Goal: Ask a question

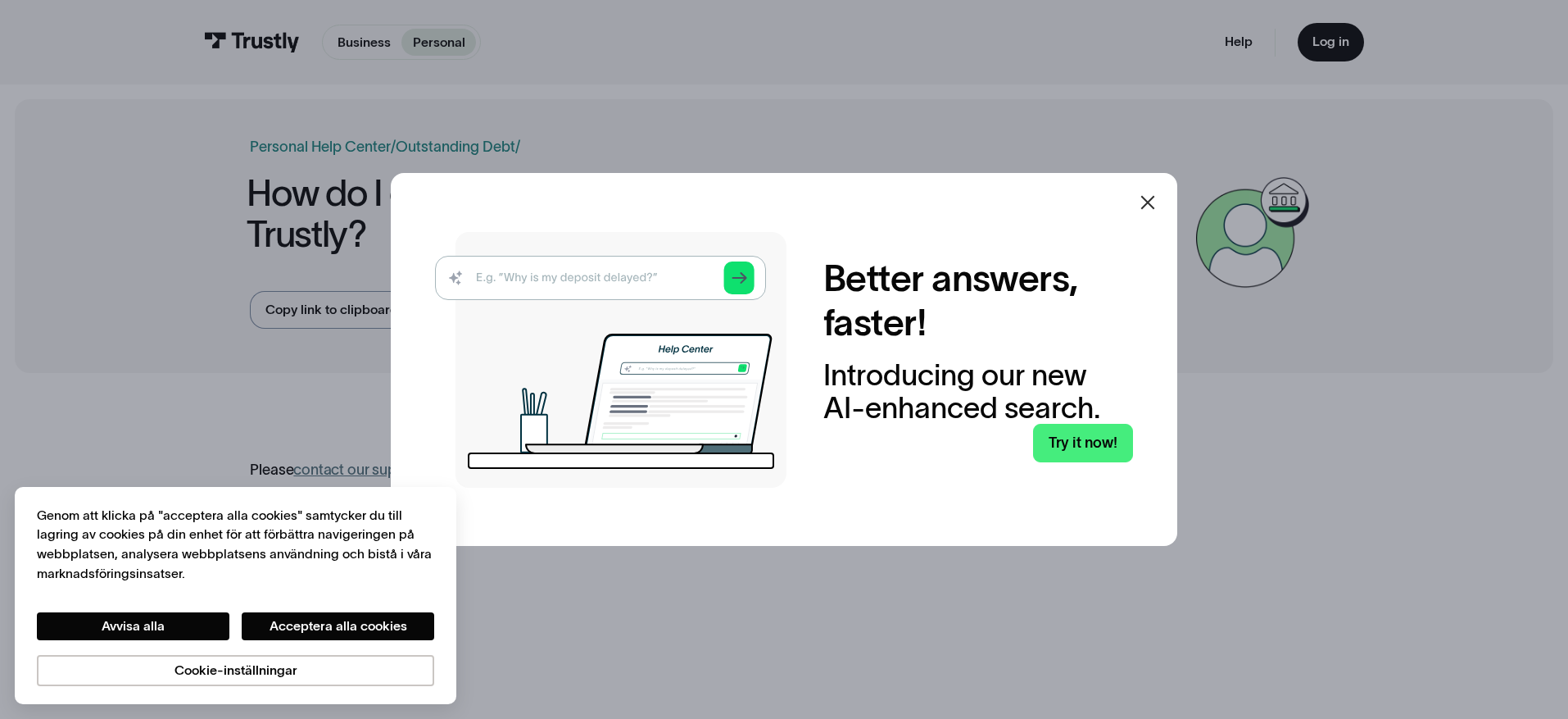
click at [1151, 198] on icon at bounding box center [1148, 203] width 20 height 20
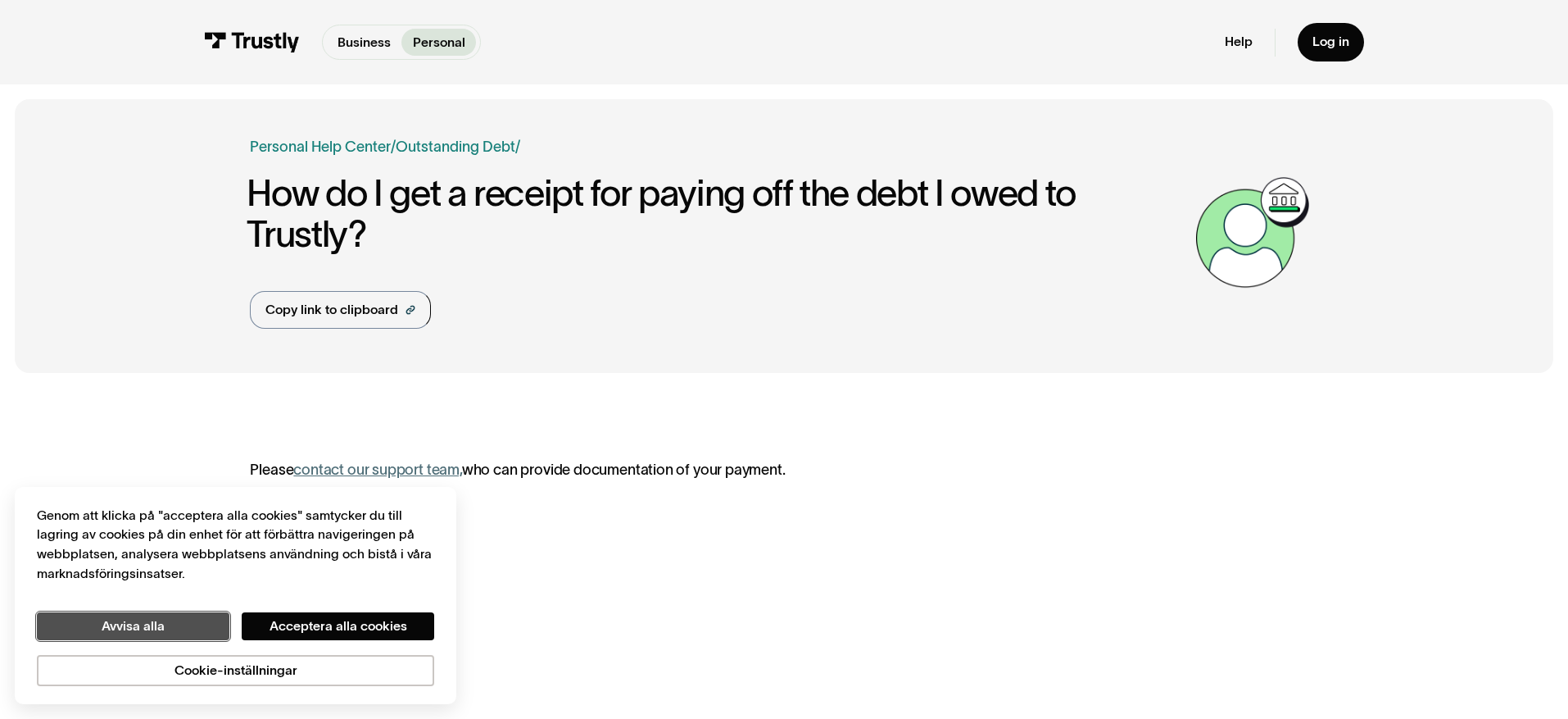
click at [140, 627] on button "Avvisa alla" at bounding box center [133, 627] width 193 height 28
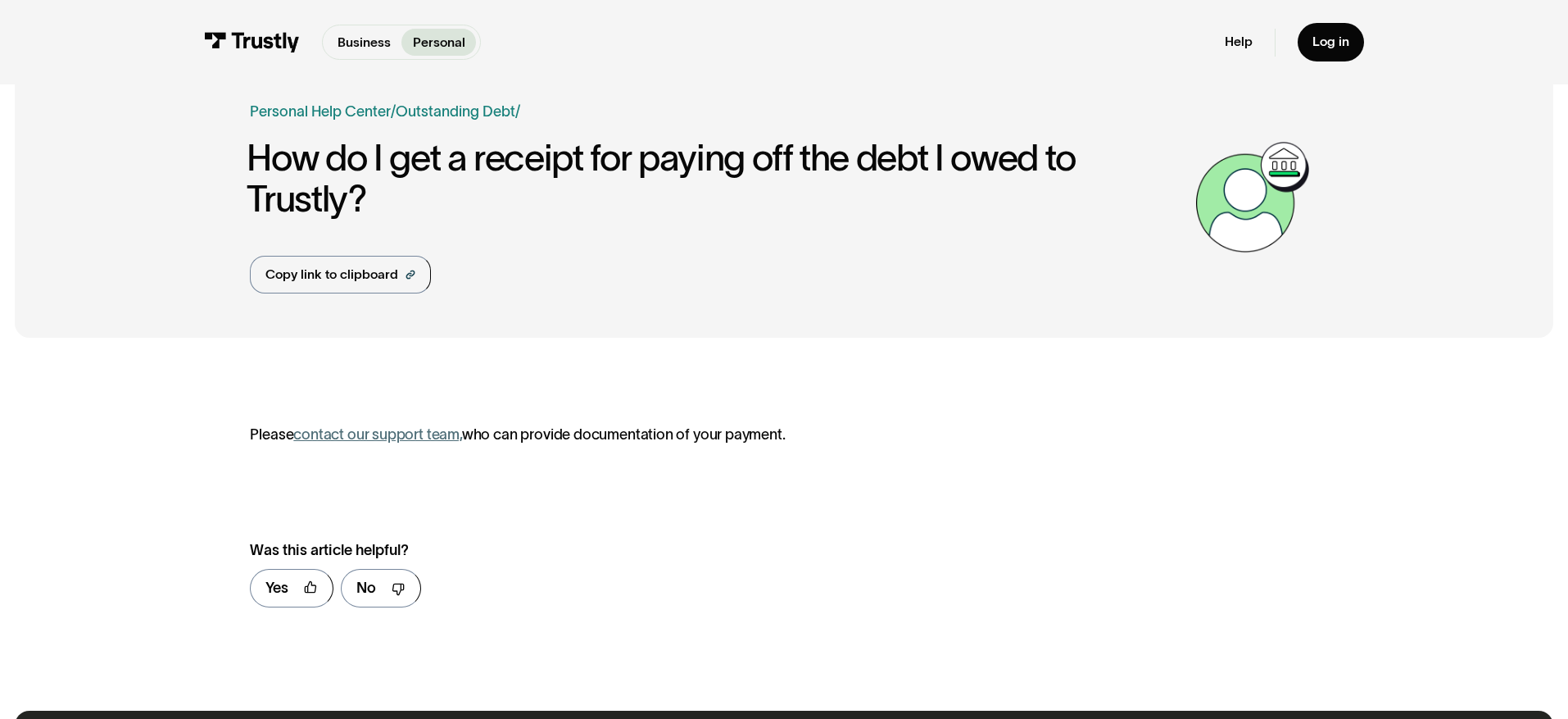
scroll to position [84, 0]
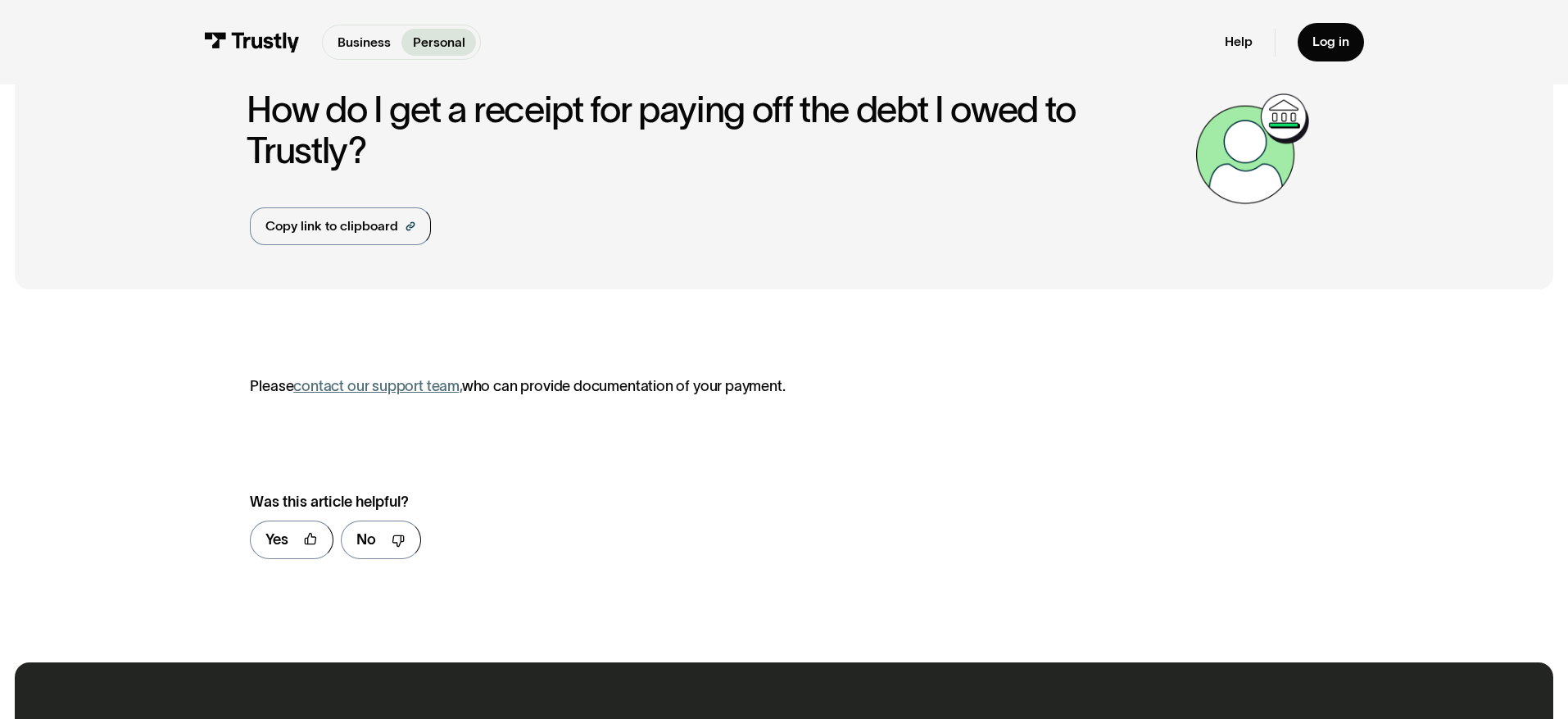
click at [364, 387] on link "contact our support team," at bounding box center [377, 387] width 169 height 17
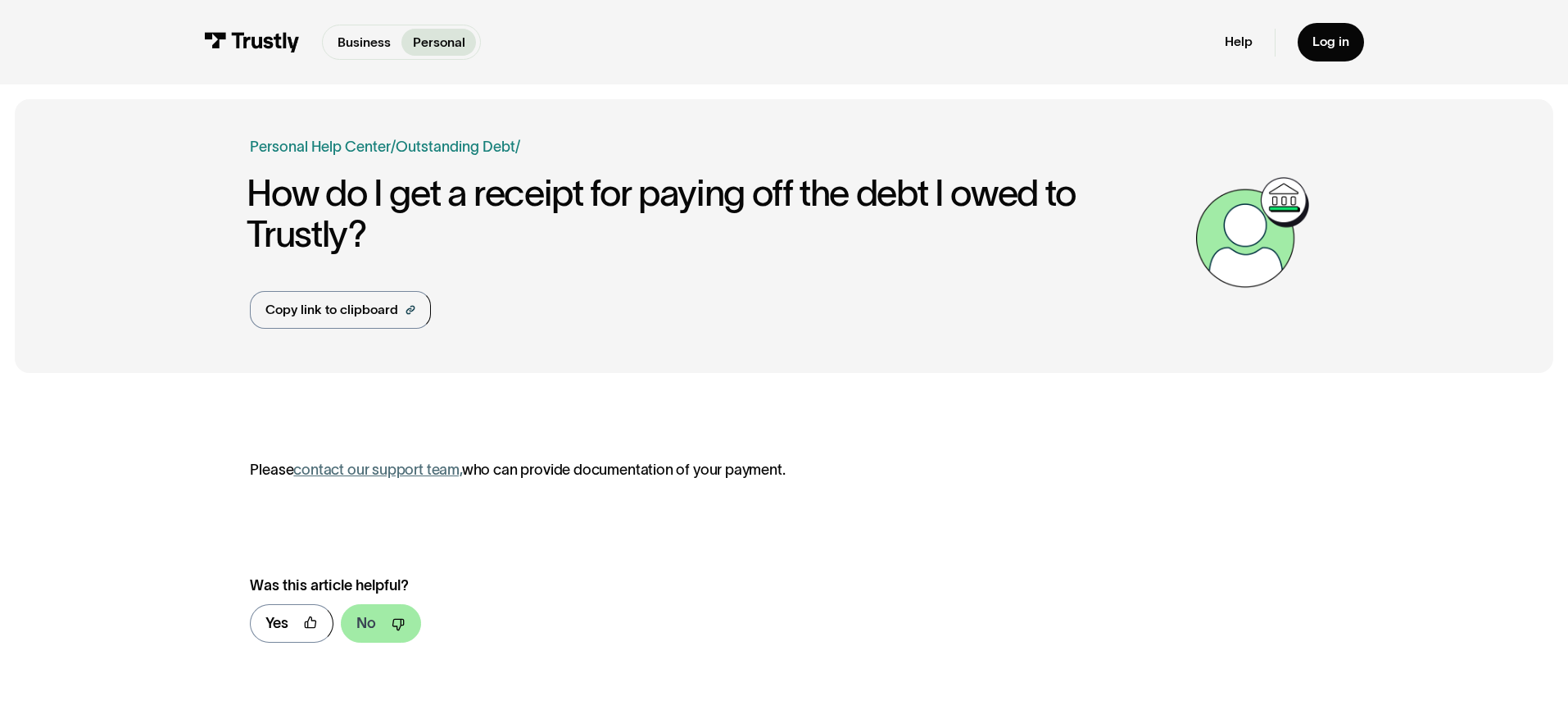
click at [376, 632] on div "No" at bounding box center [366, 623] width 20 height 22
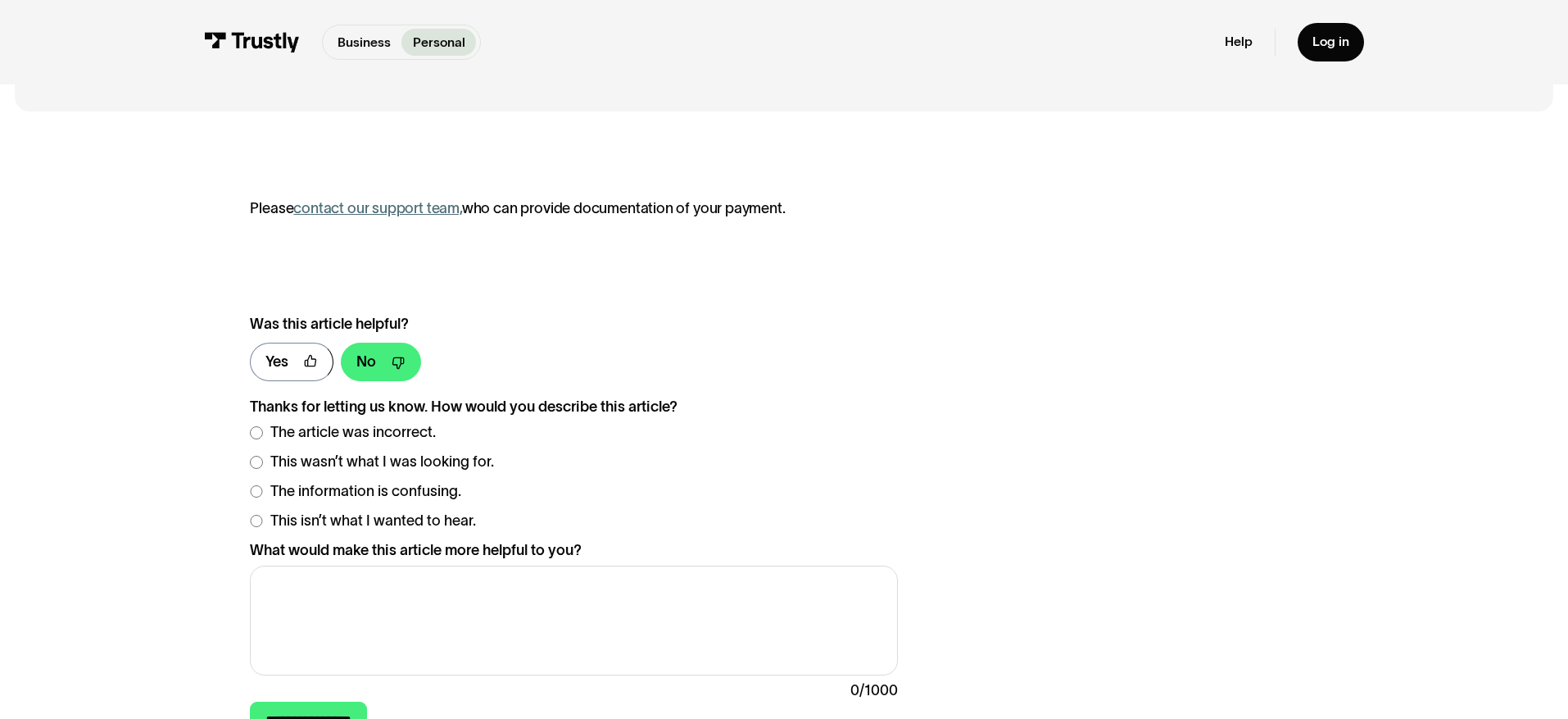
scroll to position [319, 0]
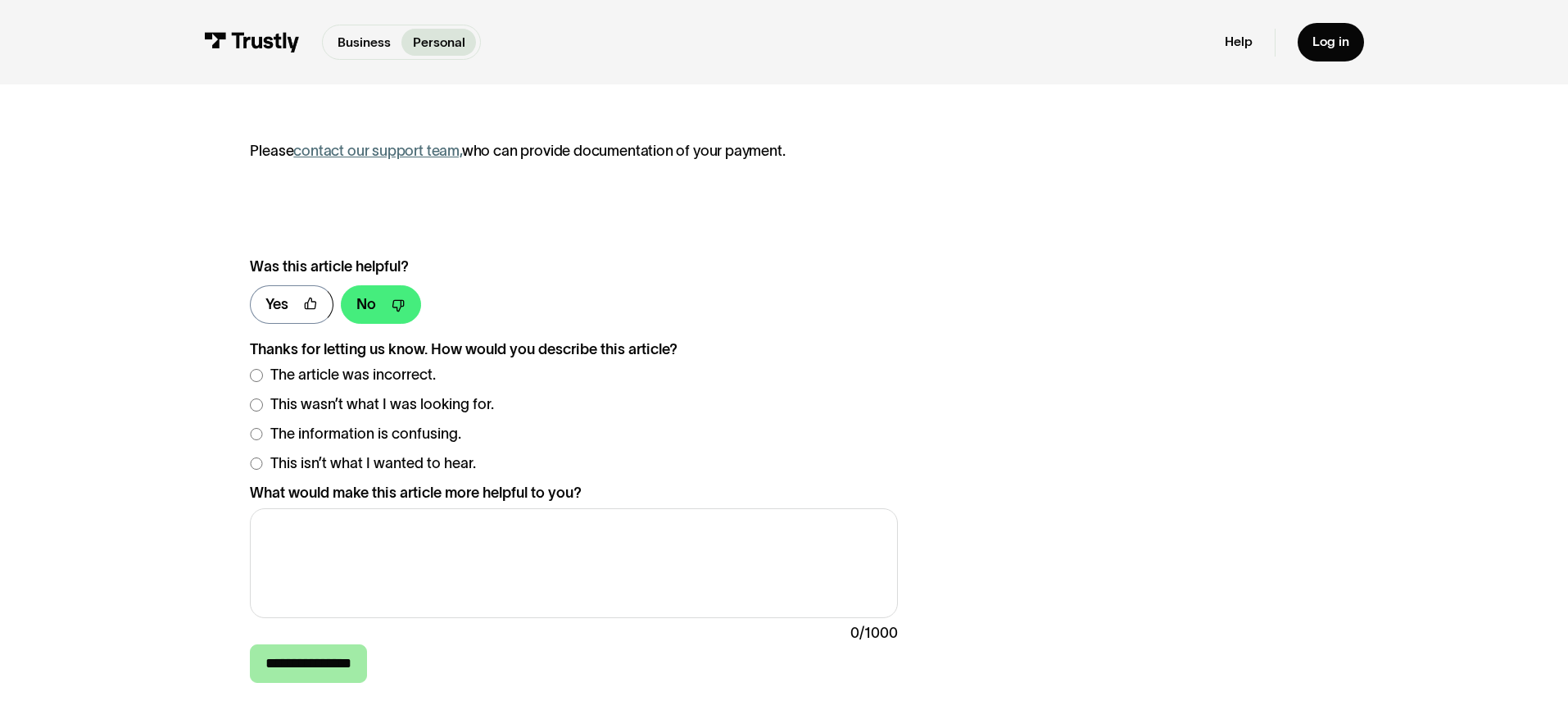
click at [337, 666] on input "**********" at bounding box center [308, 663] width 117 height 38
